Goal: Information Seeking & Learning: Understand process/instructions

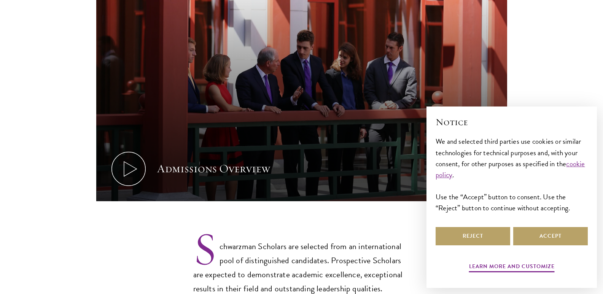
scroll to position [484, 0]
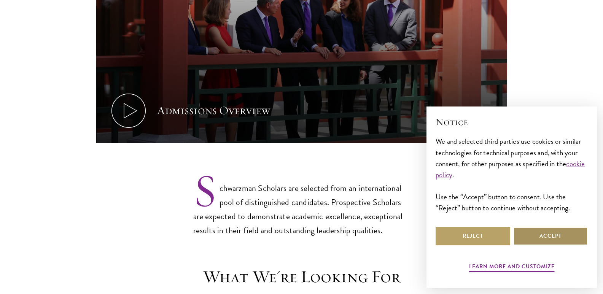
click at [526, 237] on button "Accept" at bounding box center [550, 236] width 75 height 18
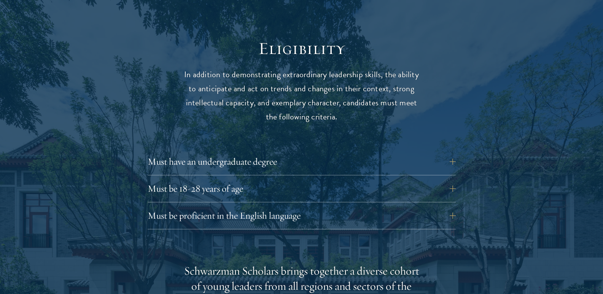
scroll to position [984, 0]
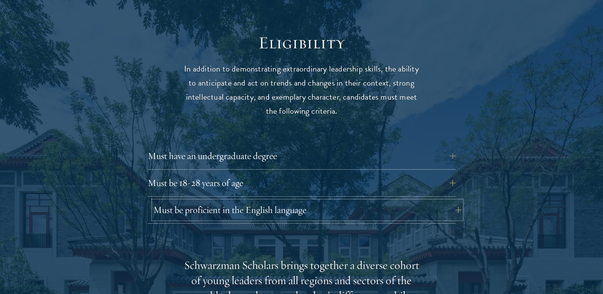
click at [452, 201] on button "Must be proficient in the English language" at bounding box center [307, 210] width 308 height 18
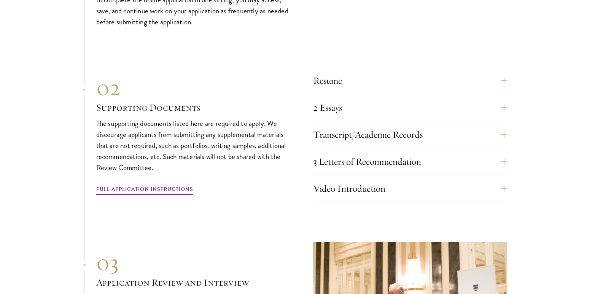
scroll to position [2824, 0]
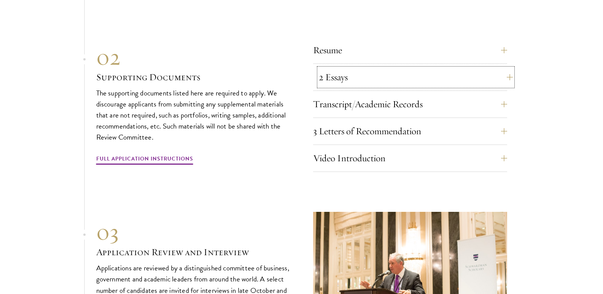
click at [503, 73] on button "2 Essays" at bounding box center [416, 77] width 194 height 18
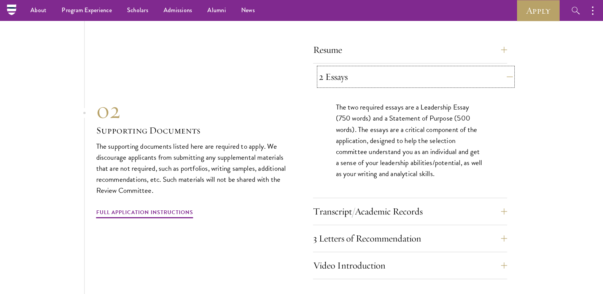
scroll to position [2620, 0]
click at [507, 45] on button "Resume" at bounding box center [416, 50] width 194 height 18
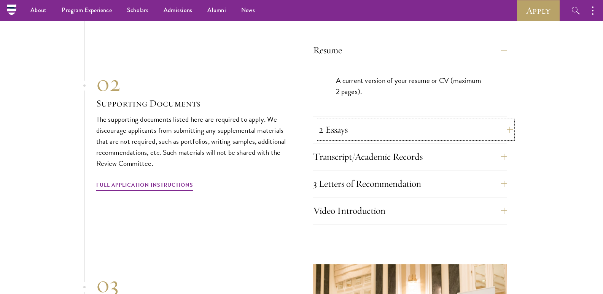
click at [499, 123] on button "2 Essays" at bounding box center [416, 130] width 194 height 18
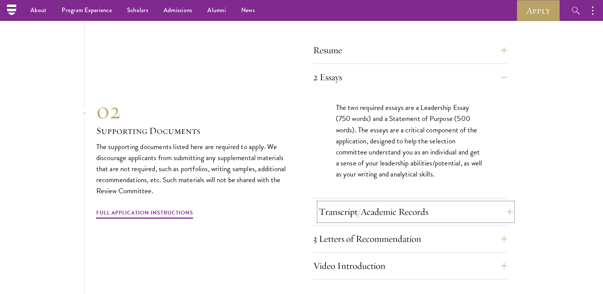
click at [510, 213] on button "Transcript/Academic Records" at bounding box center [416, 212] width 194 height 18
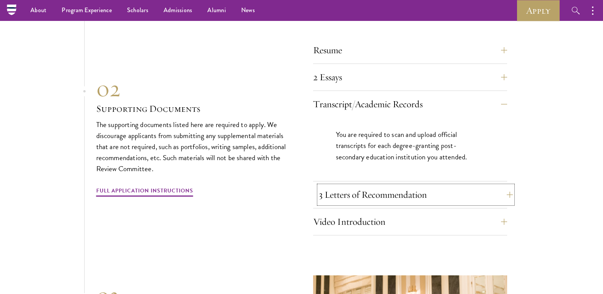
click at [505, 192] on button "3 Letters of Recommendation" at bounding box center [416, 195] width 194 height 18
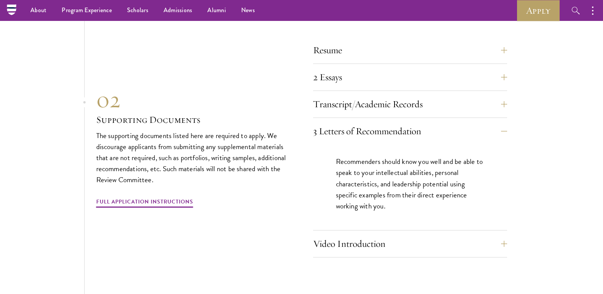
click at [511, 188] on section "01 Online Application 01 Online Application The application must be completed o…" at bounding box center [301, 165] width 603 height 557
click at [505, 239] on button "Video Introduction" at bounding box center [416, 244] width 194 height 18
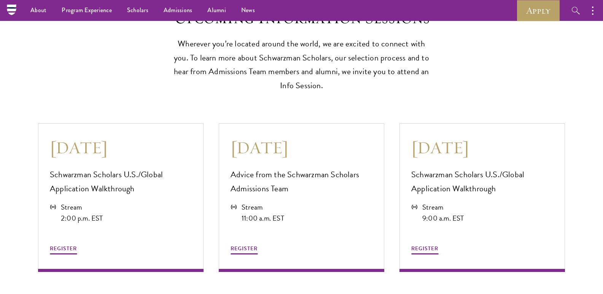
scroll to position [1972, 0]
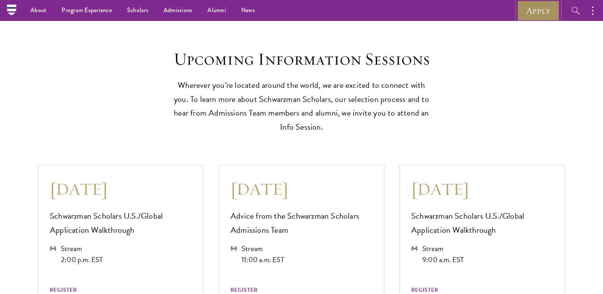
click at [539, 6] on link "Apply" at bounding box center [538, 10] width 43 height 21
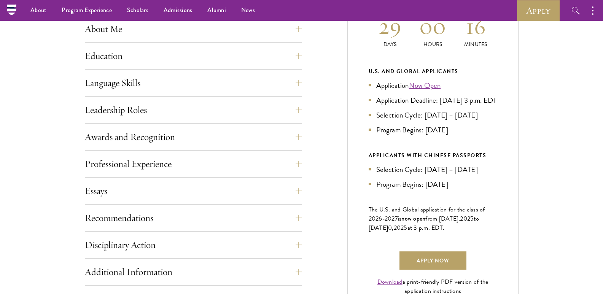
scroll to position [205, 0]
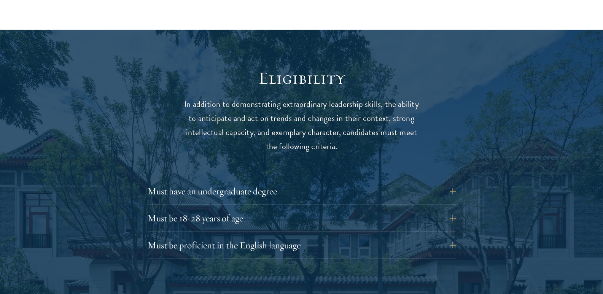
scroll to position [972, 0]
